Goal: Find specific page/section: Find specific page/section

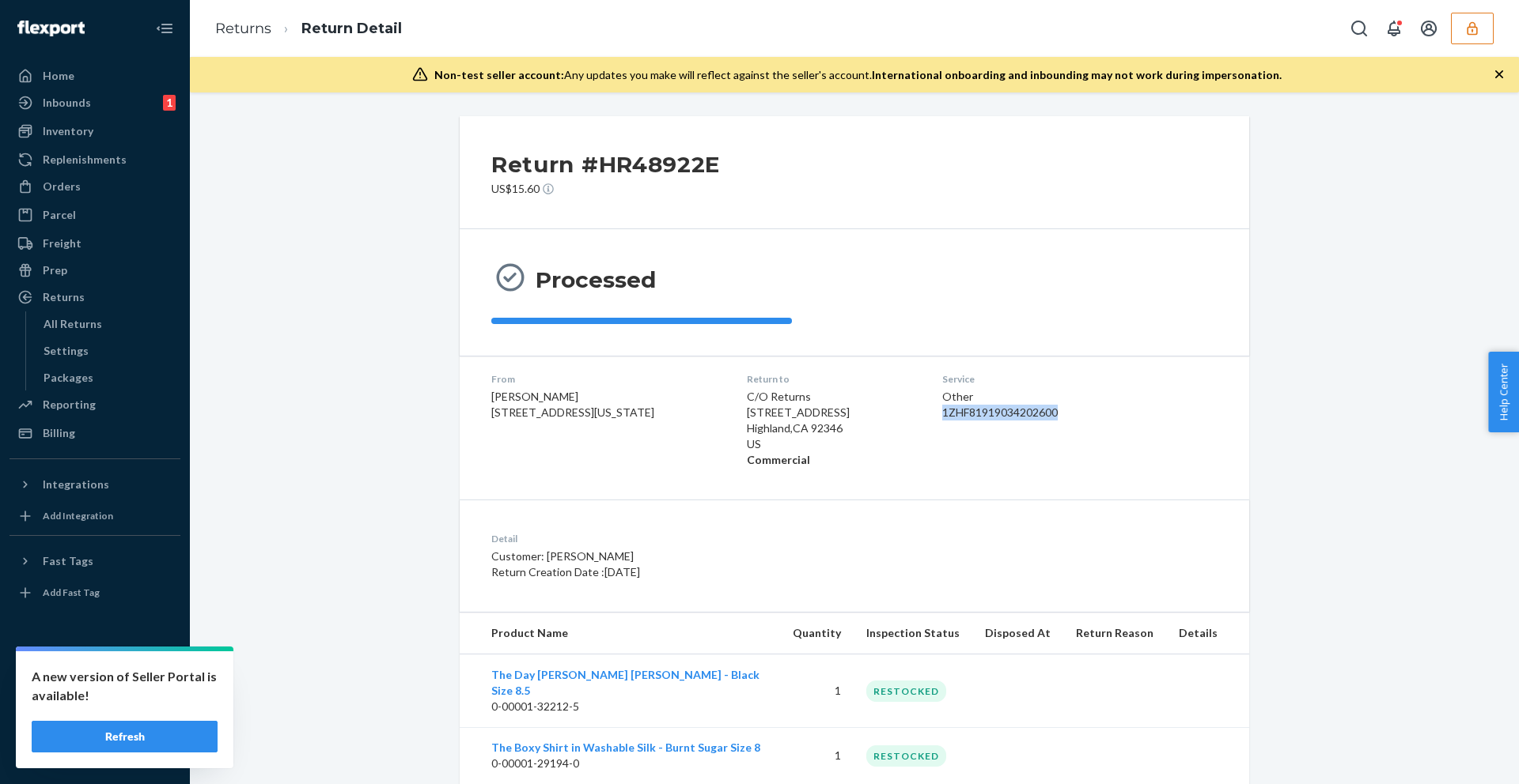
scroll to position [365, 0]
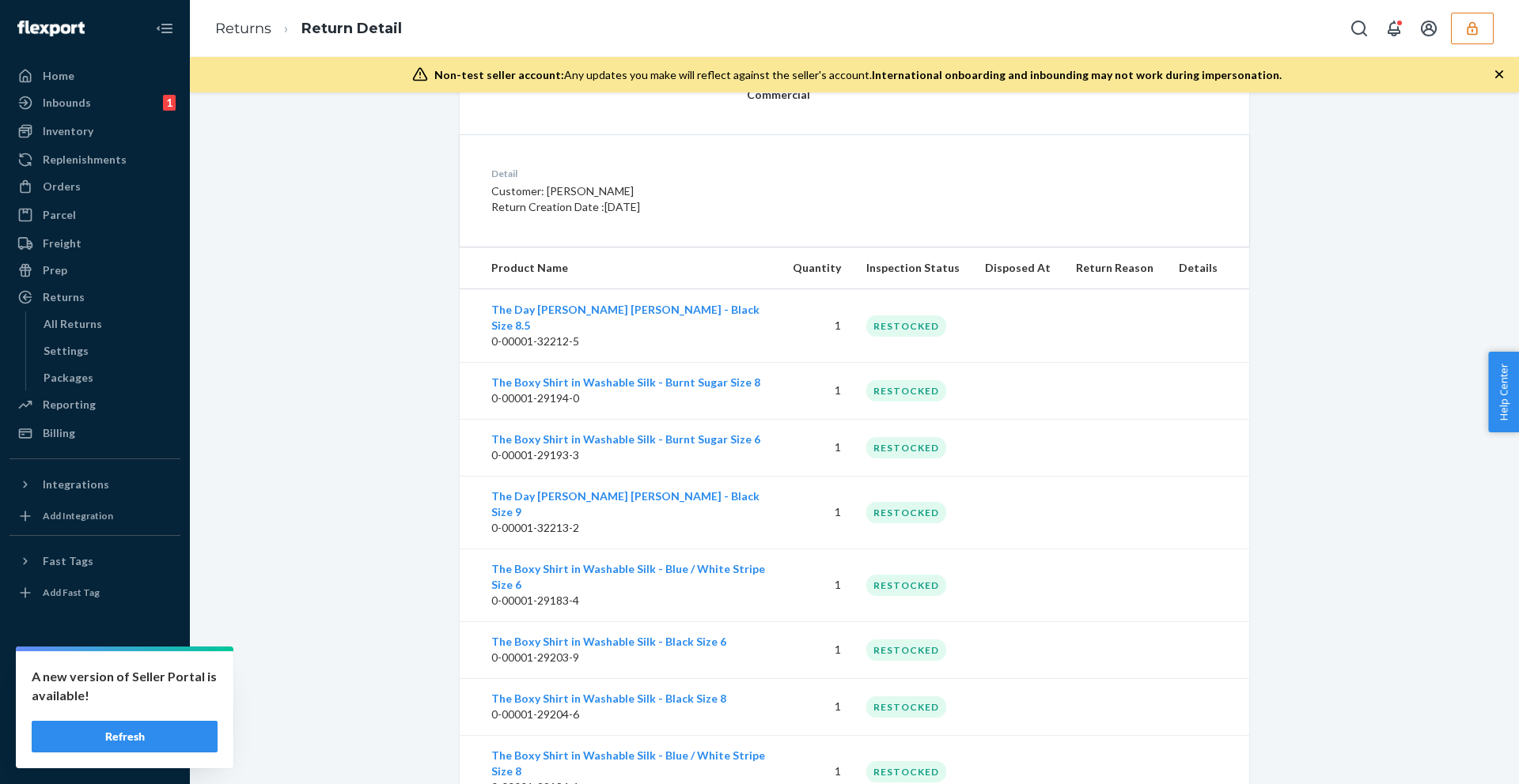
click at [1480, 26] on button "button" at bounding box center [1473, 28] width 43 height 32
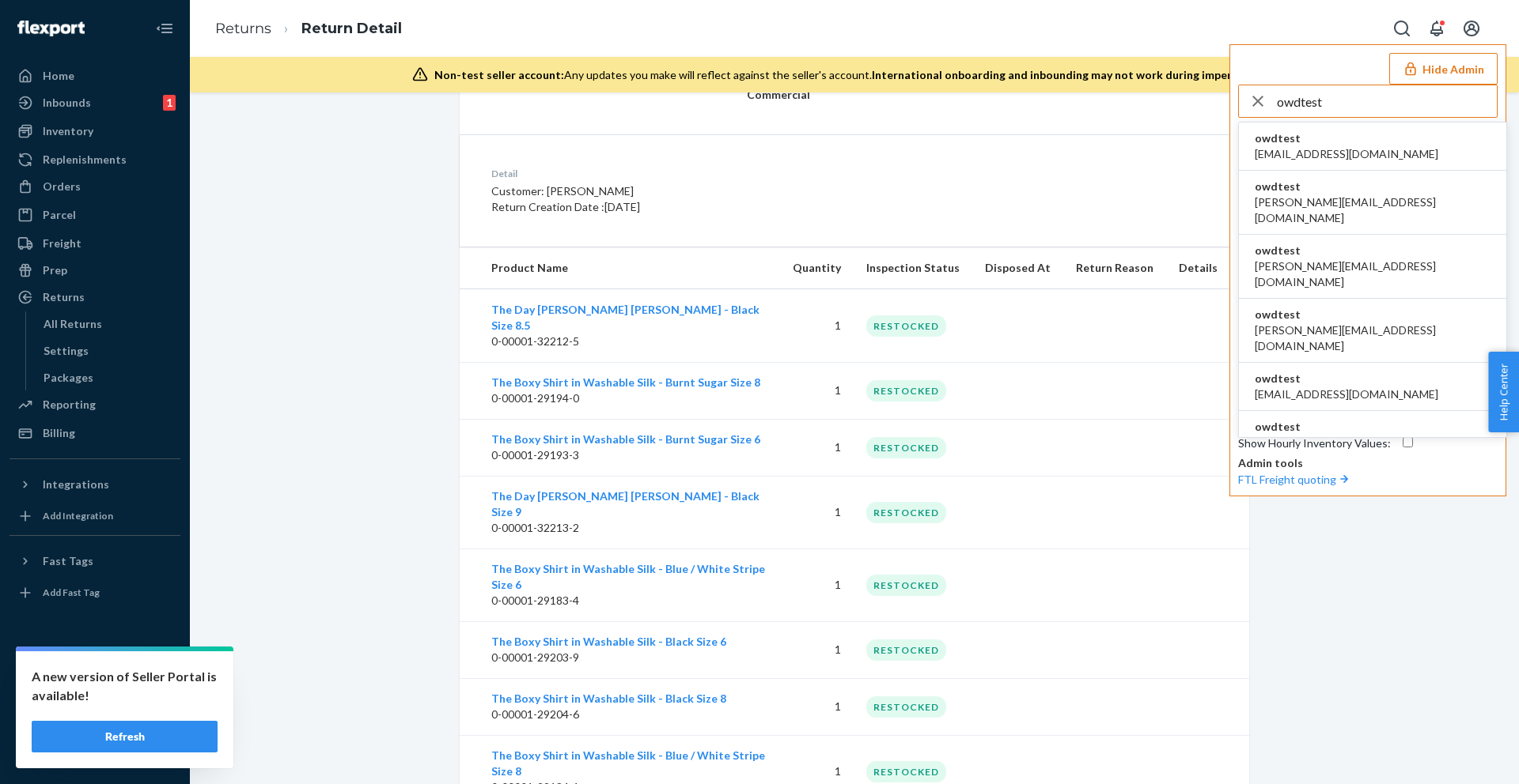
type input "owdtest"
click at [1395, 136] on li "owdtest asharma2@flexport.com" at bounding box center [1373, 147] width 268 height 48
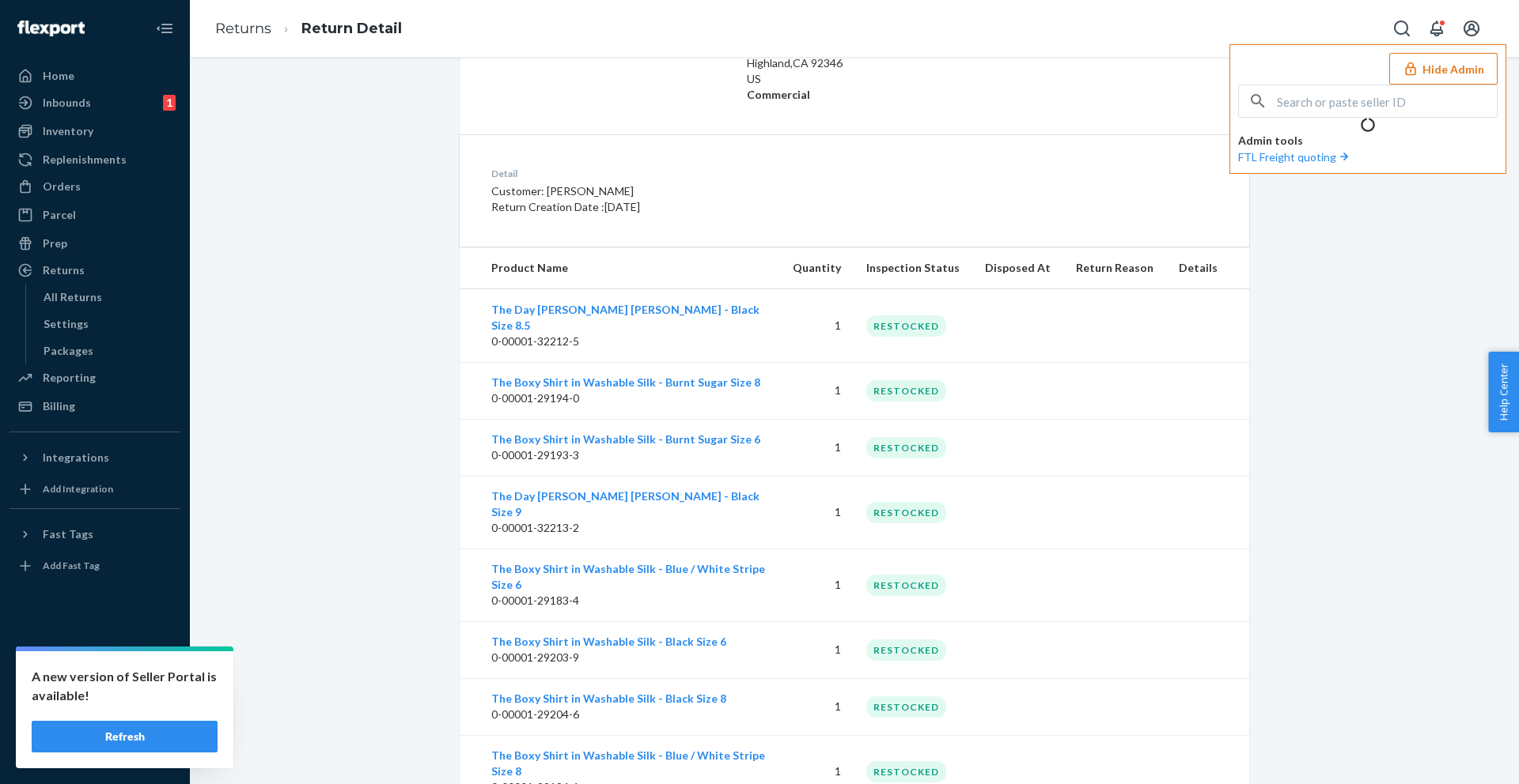
scroll to position [0, 0]
